Goal: Find specific page/section

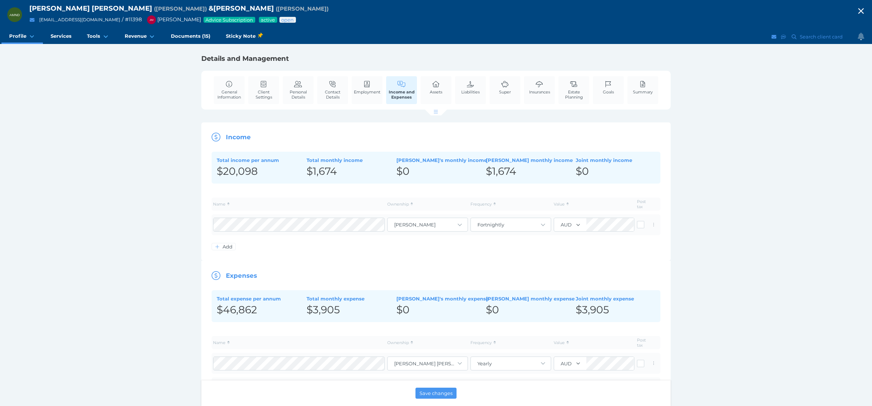
scroll to position [581, 0]
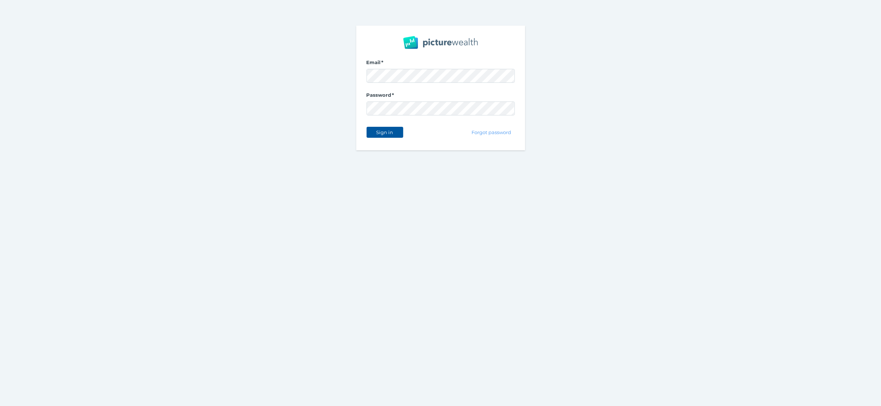
click at [401, 130] on button "Sign in" at bounding box center [384, 132] width 37 height 11
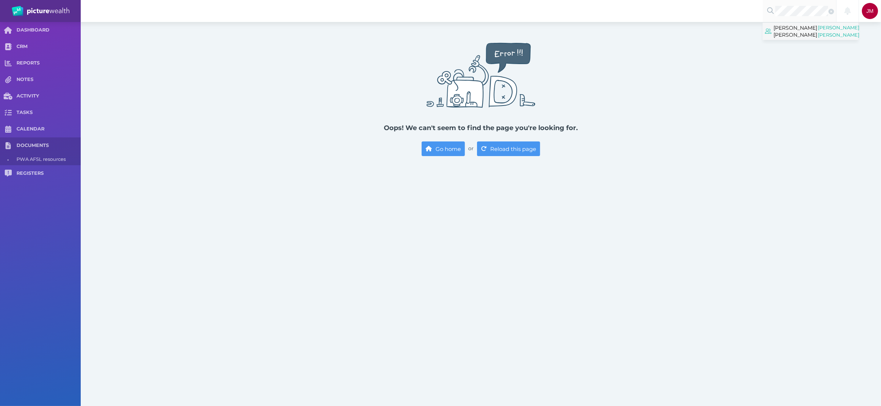
click at [832, 33] on span "Maureen Elizabeth Thompson" at bounding box center [839, 31] width 44 height 17
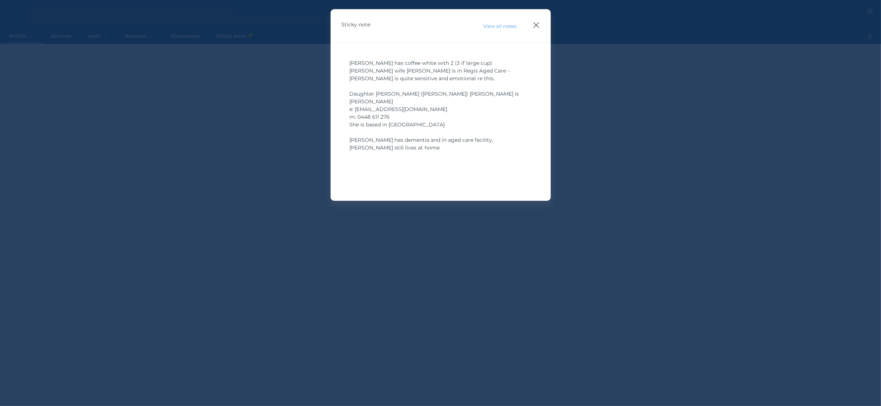
click at [535, 25] on icon "button" at bounding box center [536, 25] width 7 height 9
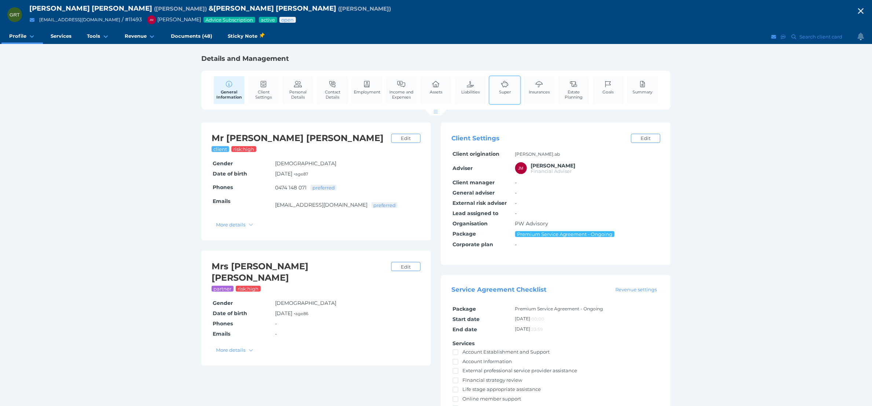
click at [511, 88] on link "Super" at bounding box center [504, 87] width 15 height 22
